Goal: Communication & Community: Answer question/provide support

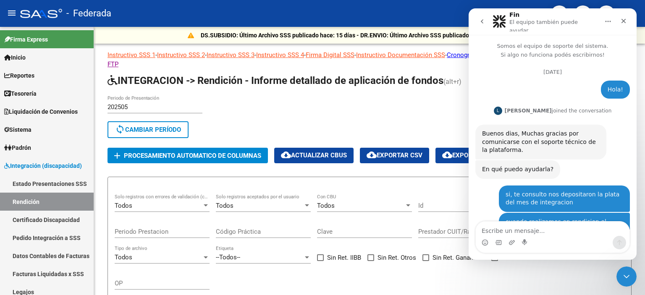
scroll to position [2788, 0]
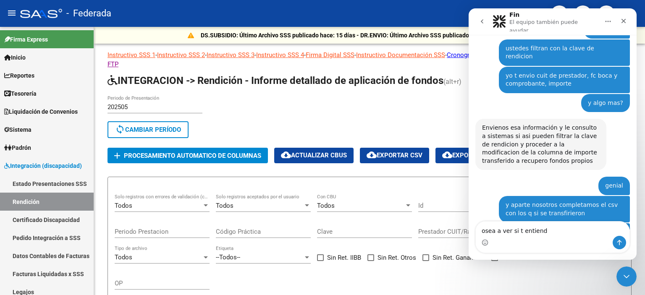
type textarea "osea a ver si t entiendo"
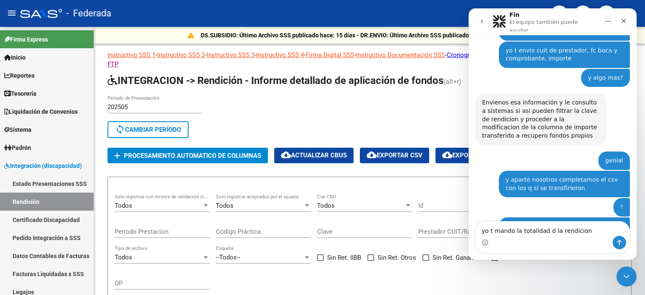
type textarea "yo t mando la totalidad d la rendicion ?"
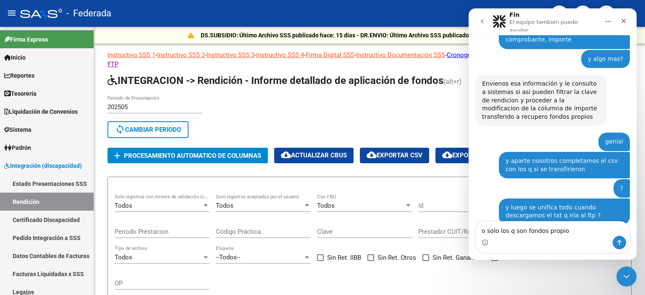
type textarea "o solo los q son fondos propios"
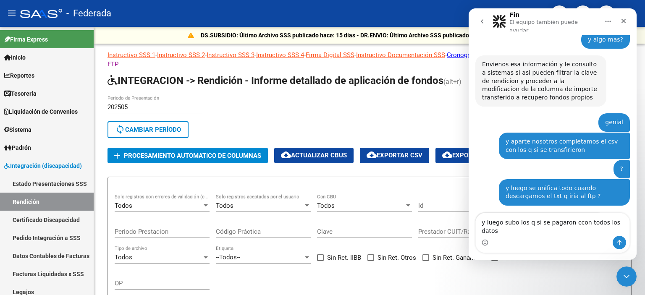
type textarea "y luego subo los q si se pagaron ccon todos los datos?"
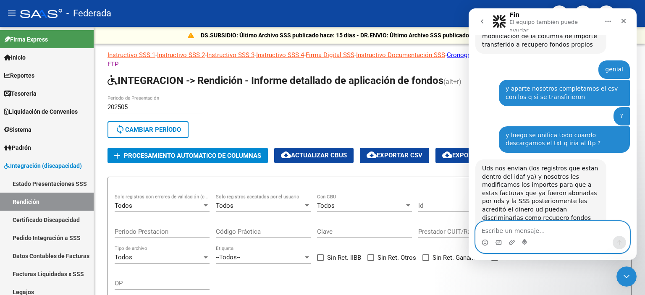
scroll to position [3025, 0]
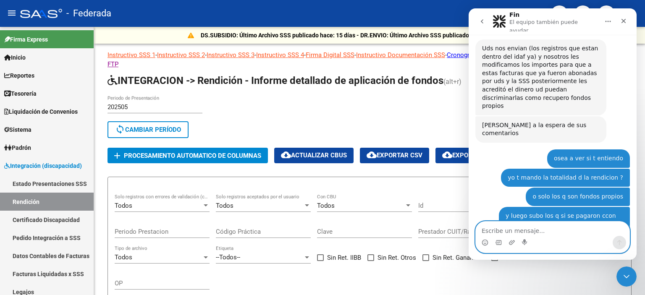
click at [522, 229] on textarea "Escribe un mensaje..." at bounding box center [552, 229] width 154 height 14
type textarea "geniaaal"
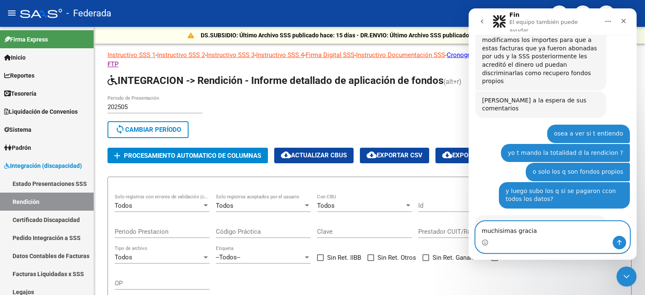
type textarea "muchisimas gracias"
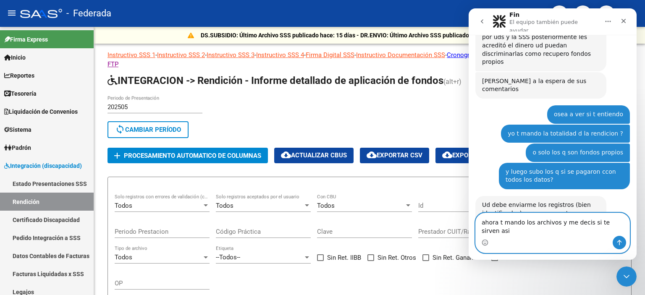
type textarea "ahora t mando los archivos y me decis si te sirven asi ?"
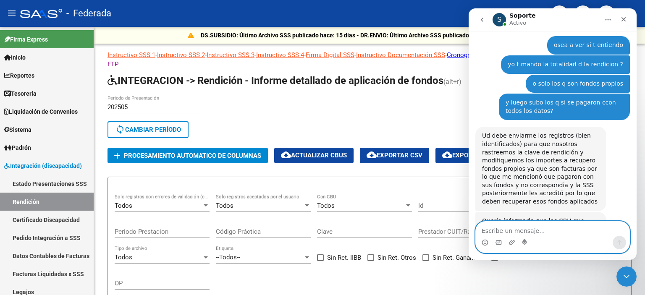
scroll to position [3147, 0]
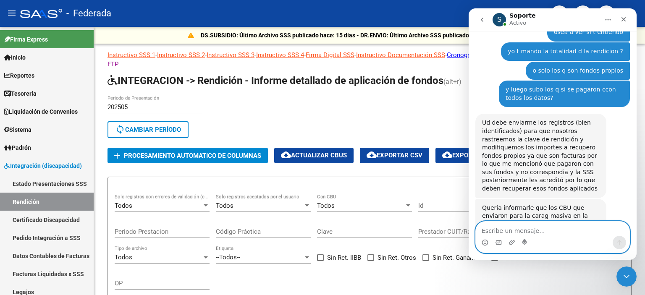
click at [556, 233] on textarea "Escribe un mensaje..." at bounding box center [552, 229] width 154 height 14
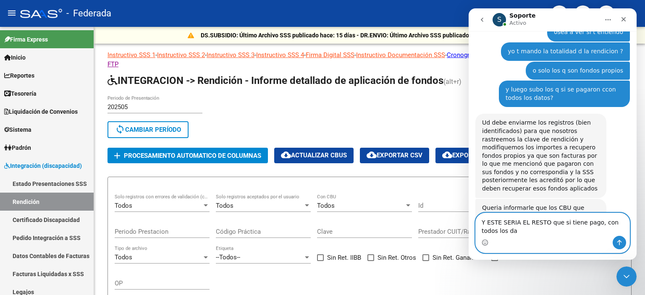
scroll to position [3155, 0]
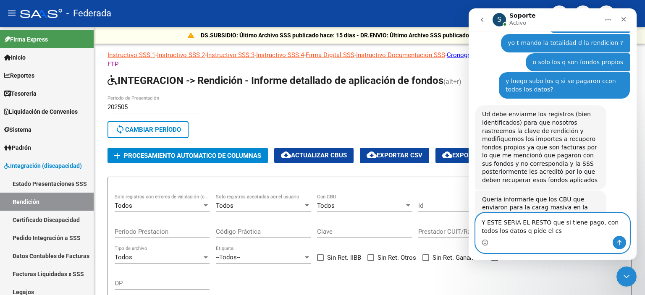
type textarea "Y ESTE SERIA EL RESTO que si tiene pago, con todos los datos q pide el csv"
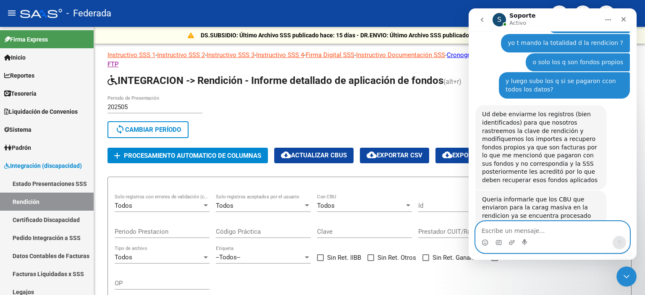
scroll to position [3174, 0]
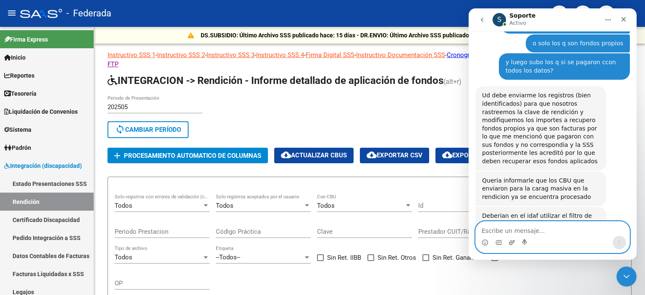
click at [508, 241] on icon "Adjuntar un archivo" at bounding box center [511, 242] width 7 height 7
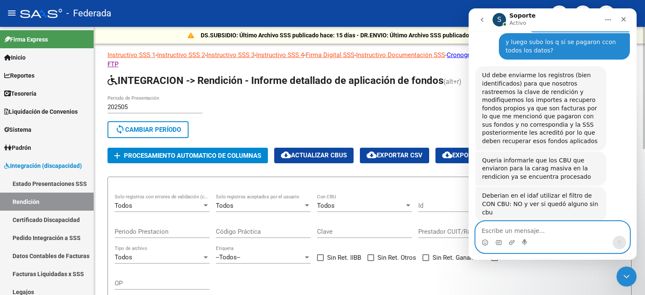
type textarea "d"
type textarea "se entiende?"
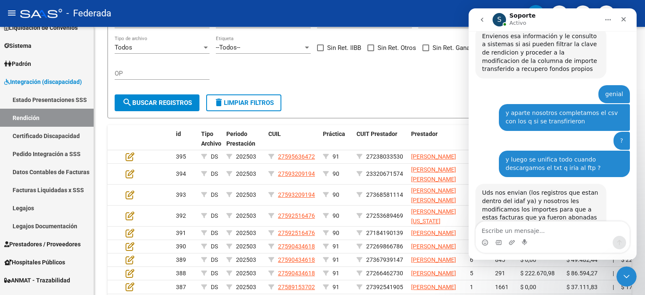
scroll to position [2887, 0]
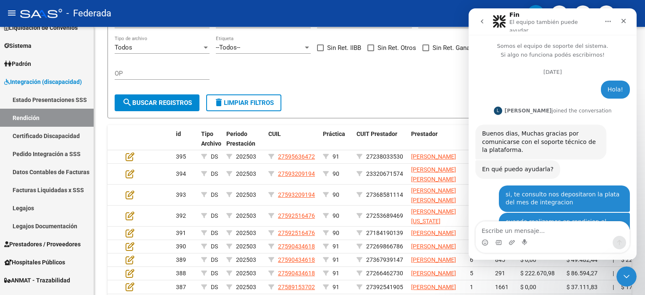
scroll to position [3129, 0]
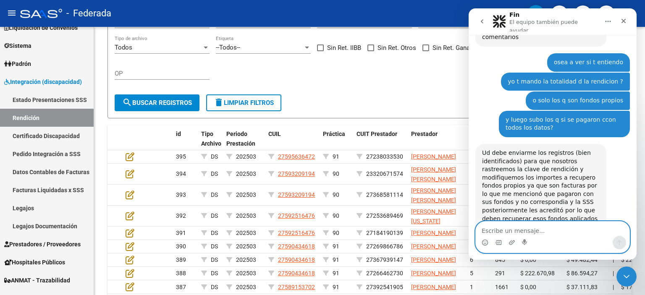
click at [530, 229] on textarea "Escribe un mensaje..." at bounding box center [552, 229] width 154 height 14
click at [513, 245] on icon "Adjuntar un archivo" at bounding box center [511, 242] width 7 height 7
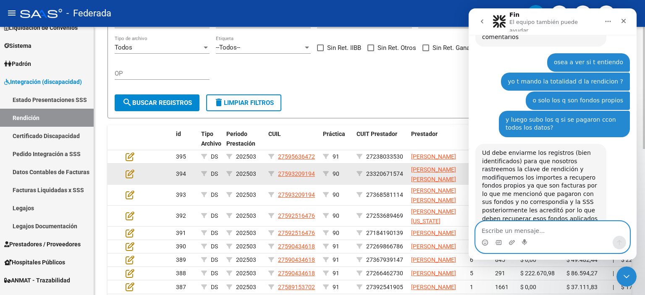
scroll to position [3155, 0]
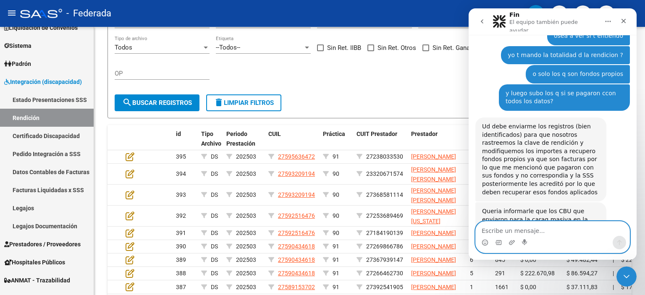
click at [547, 229] on textarea "Escribe un mensaje..." at bounding box center [552, 229] width 154 height 14
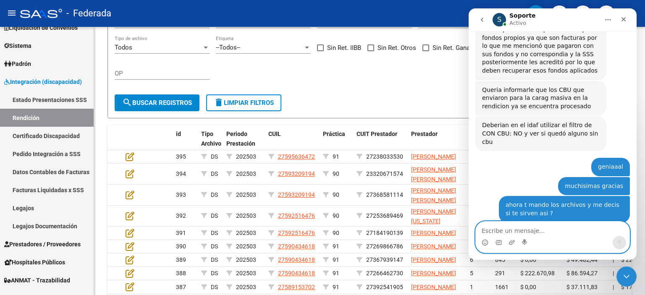
scroll to position [3280, 0]
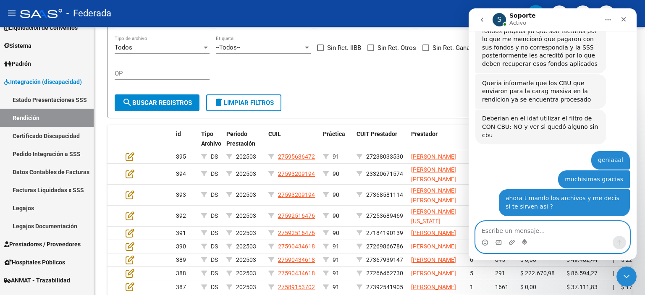
click at [546, 232] on textarea "Escribe un mensaje..." at bounding box center [552, 229] width 154 height 14
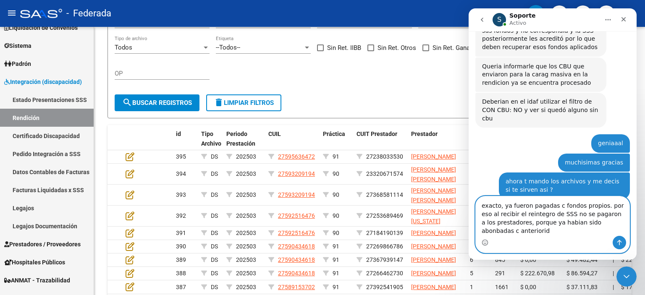
scroll to position [3305, 0]
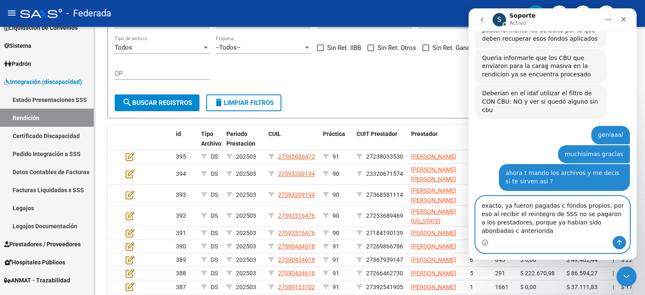
type textarea "exacto, ya fueron pagadas c fondos propios. por eso al recibir el reintegro de …"
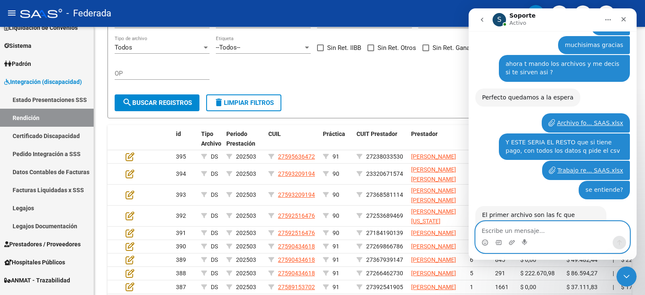
scroll to position [3415, 0]
click at [539, 228] on textarea "Escribe un mensaje..." at bounding box center [552, 229] width 154 height 14
type textarea "los datos contables te referis al csv"
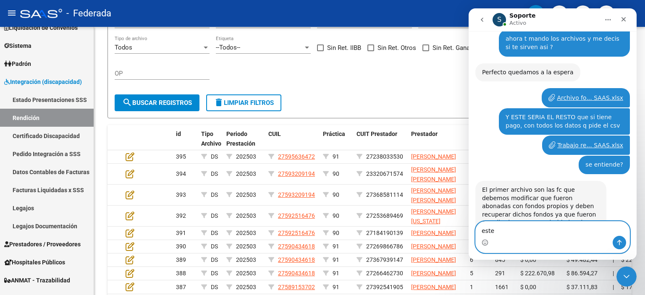
type textarea "este ?"
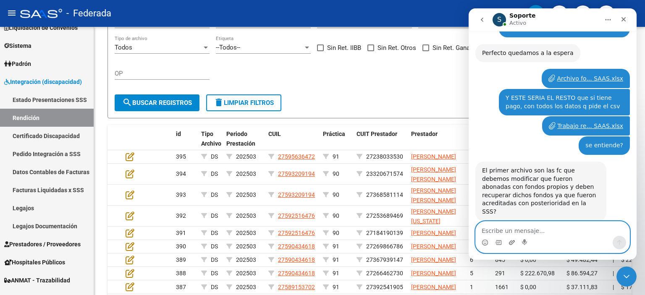
click at [512, 242] on icon "Adjuntar un archivo" at bounding box center [512, 242] width 6 height 5
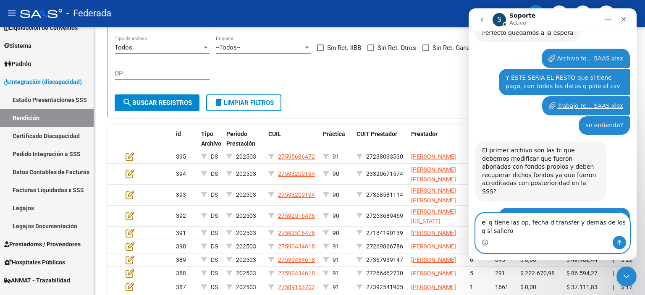
scroll to position [3487, 0]
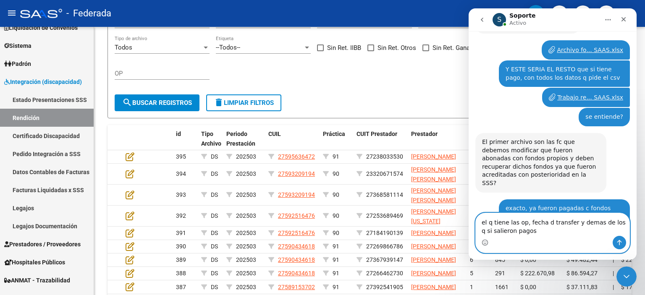
type textarea "el q tiene las op, fecha d transfer y demas de los q si salieron pagos?"
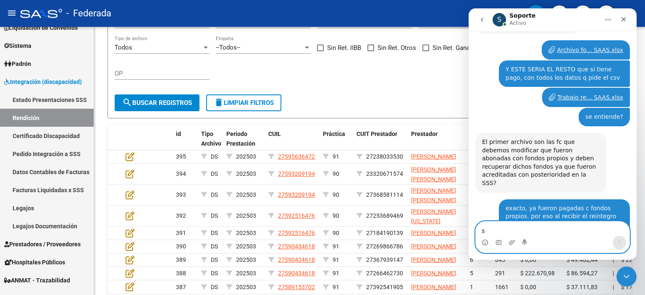
scroll to position [3507, 0]
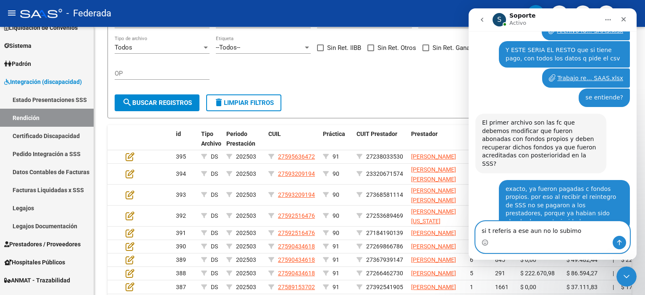
type textarea "si t referis a ese aun no lo subimos"
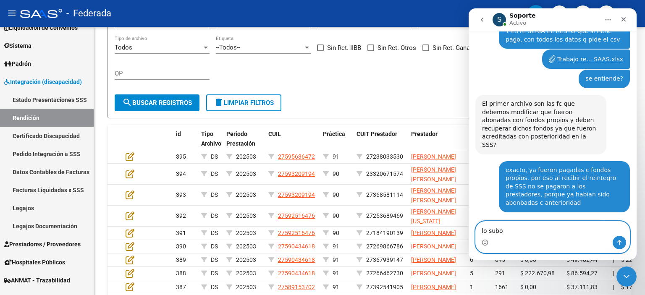
type textarea "lo subo ?"
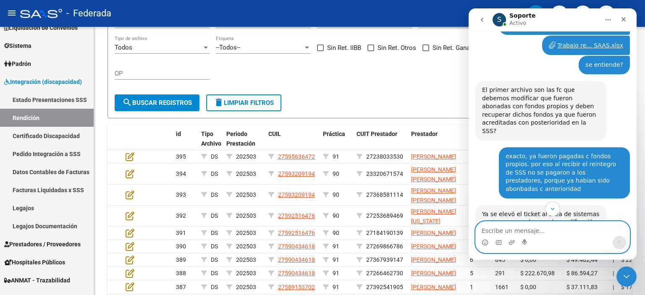
scroll to position [3544, 0]
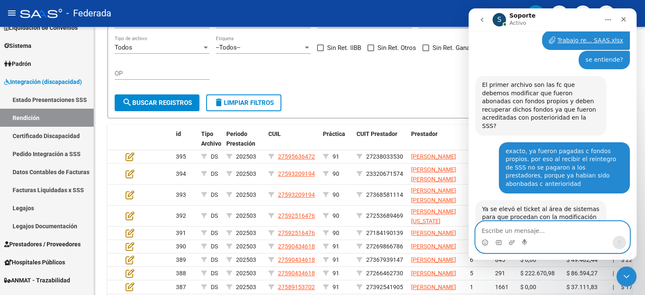
click at [568, 228] on textarea "Escribe un mensaje..." at bounding box center [552, 229] width 154 height 14
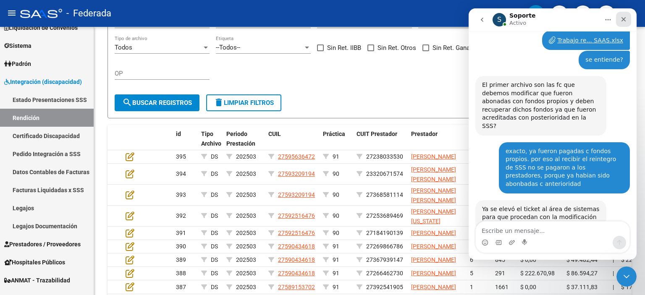
drag, startPoint x: 624, startPoint y: 21, endPoint x: 986, endPoint y: 79, distance: 365.9
click at [624, 21] on icon "Cerrar" at bounding box center [623, 19] width 7 height 7
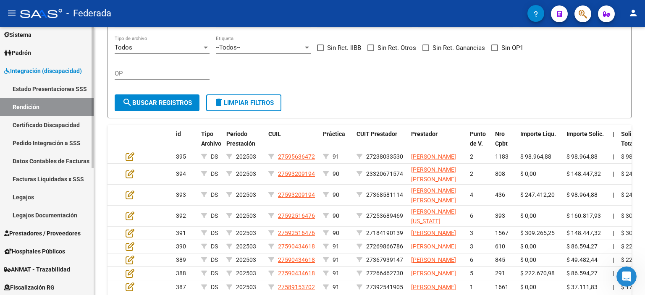
scroll to position [84, 0]
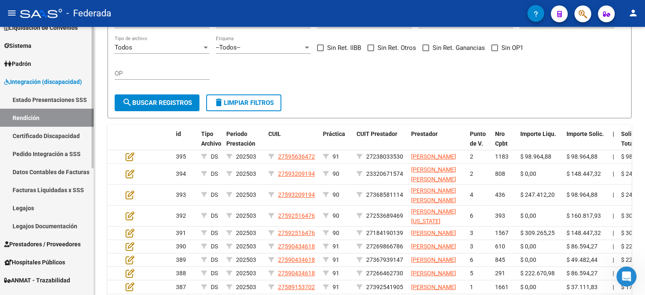
click at [51, 136] on link "Certificado Discapacidad" at bounding box center [47, 136] width 94 height 18
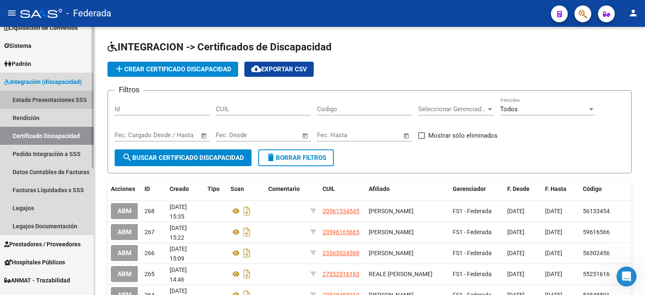
click at [53, 97] on link "Estado Presentaciones SSS" at bounding box center [47, 100] width 94 height 18
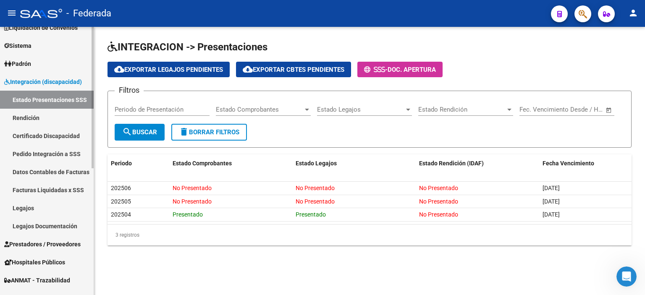
click at [43, 223] on link "Legajos Documentación" at bounding box center [47, 226] width 94 height 18
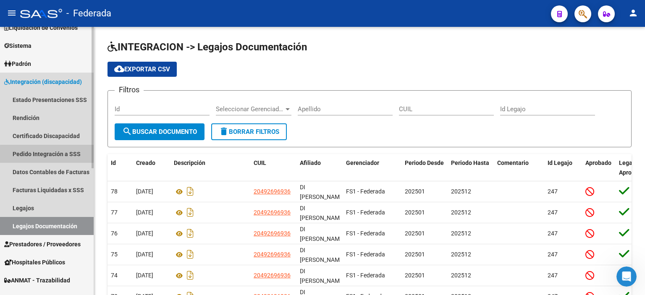
click at [47, 158] on link "Pedido Integración a SSS" at bounding box center [47, 154] width 94 height 18
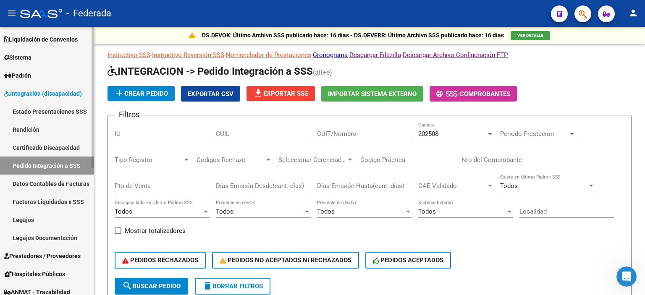
click at [81, 109] on link "Estado Presentaciones SSS" at bounding box center [47, 111] width 94 height 18
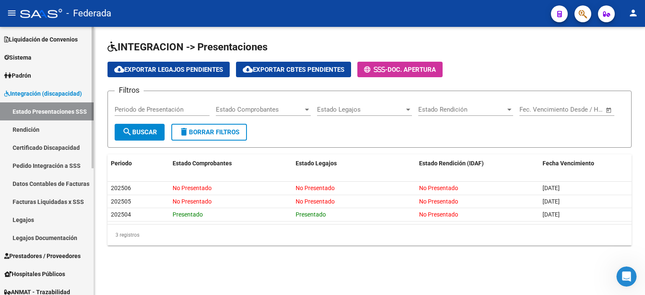
click at [52, 130] on link "Rendición" at bounding box center [47, 129] width 94 height 18
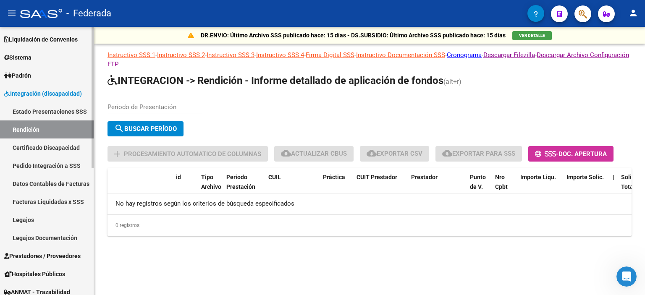
click at [51, 147] on link "Certificado Discapacidad" at bounding box center [47, 147] width 94 height 18
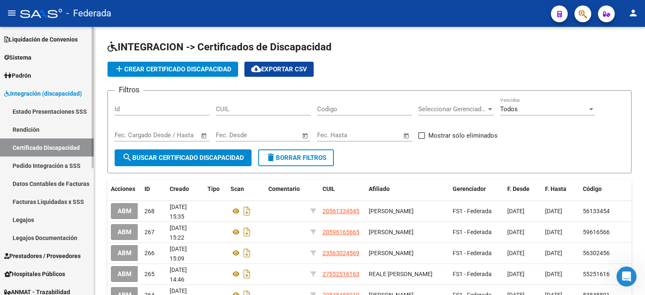
click at [51, 165] on link "Pedido Integración a SSS" at bounding box center [47, 166] width 94 height 18
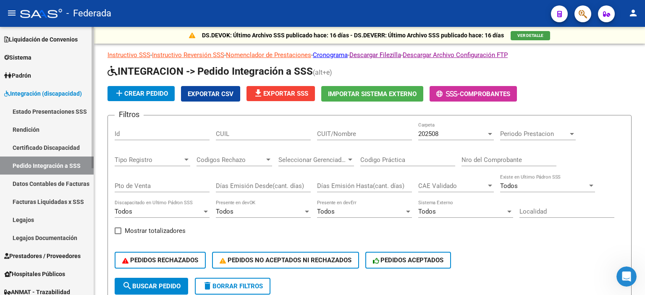
click at [50, 182] on link "Datos Contables de Facturas" at bounding box center [47, 184] width 94 height 18
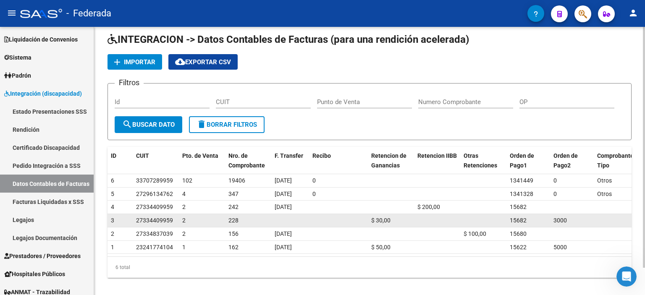
scroll to position [30, 0]
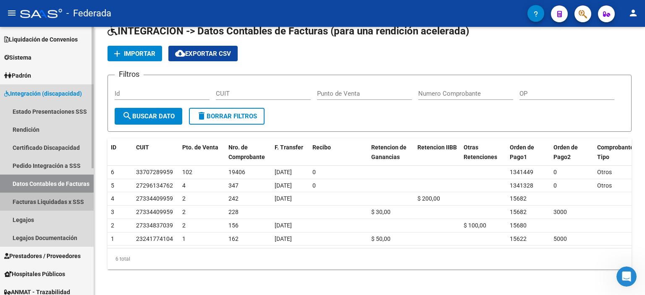
click at [35, 208] on link "Facturas Liquidadas x SSS" at bounding box center [47, 202] width 94 height 18
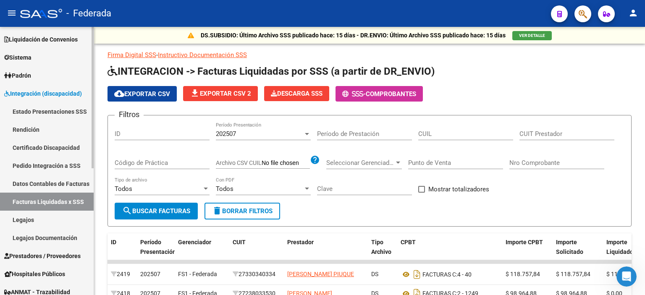
click at [26, 220] on link "Legajos" at bounding box center [47, 220] width 94 height 18
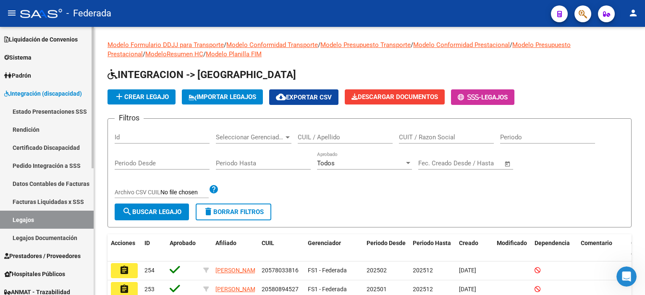
click at [33, 236] on link "Legajos Documentación" at bounding box center [47, 238] width 94 height 18
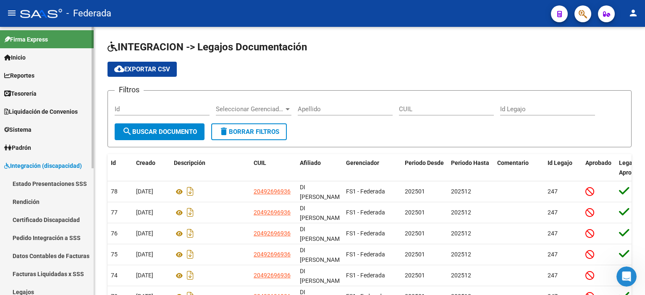
click at [29, 163] on span "Integración (discapacidad)" at bounding box center [43, 165] width 78 height 9
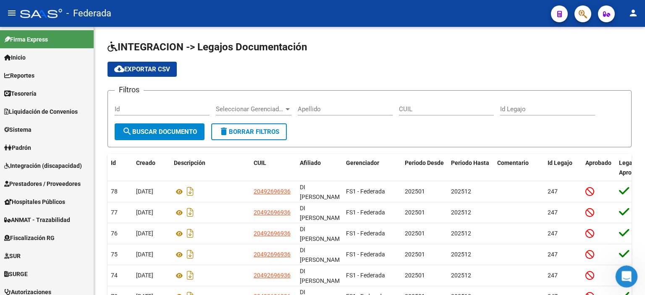
click at [628, 279] on icon "Abrir Intercom Messenger" at bounding box center [625, 276] width 14 height 14
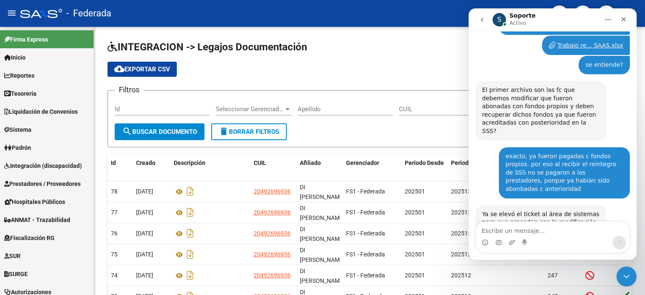
scroll to position [3536, 0]
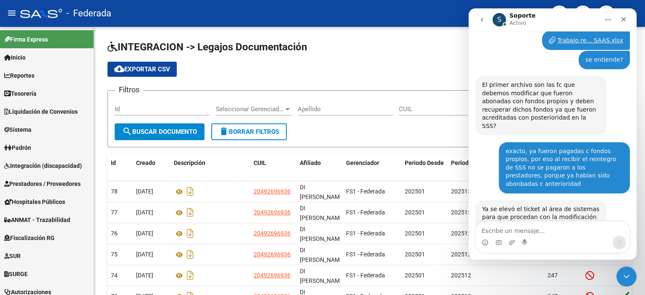
click at [610, 15] on button "Inicio" at bounding box center [608, 20] width 16 height 16
